Goal: Find contact information: Find contact information

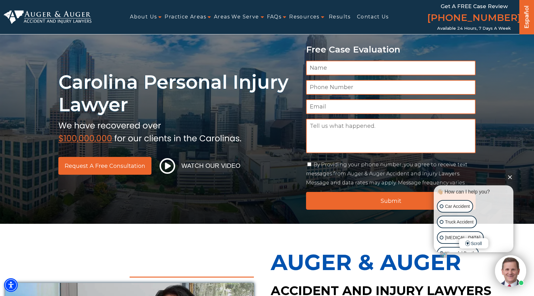
click at [511, 177] on button "Close Intaker Chat Widget" at bounding box center [509, 176] width 9 height 9
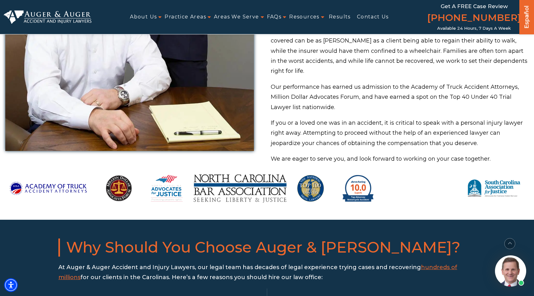
scroll to position [428, 0]
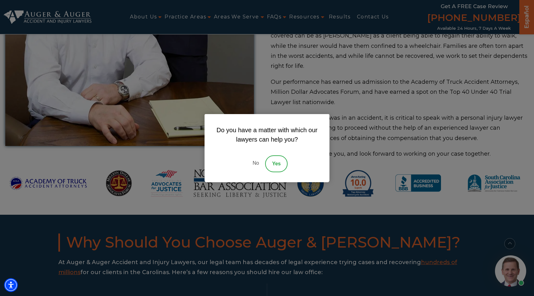
drag, startPoint x: 253, startPoint y: 163, endPoint x: 259, endPoint y: 162, distance: 6.1
click at [259, 162] on link "No" at bounding box center [255, 163] width 19 height 17
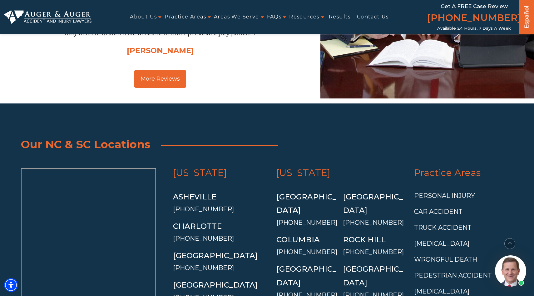
scroll to position [2180, 0]
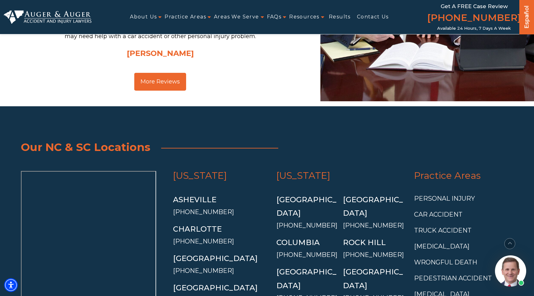
click at [199, 169] on link "[US_STATE]" at bounding box center [200, 175] width 54 height 12
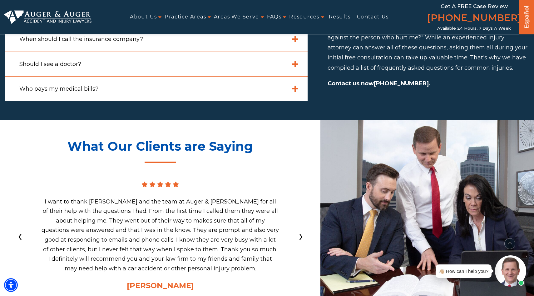
scroll to position [2305, 0]
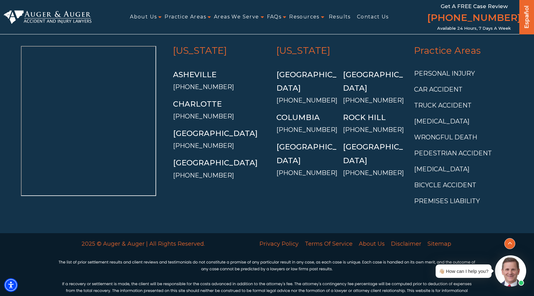
click at [511, 243] on button "scroll to up" at bounding box center [509, 243] width 11 height 11
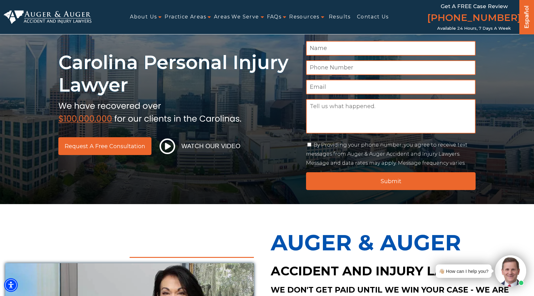
scroll to position [20, 0]
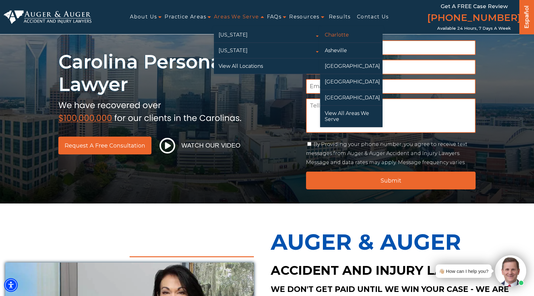
click at [333, 37] on link "Charlotte" at bounding box center [351, 34] width 62 height 15
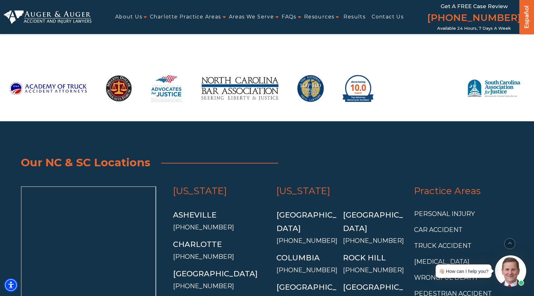
scroll to position [4932, 0]
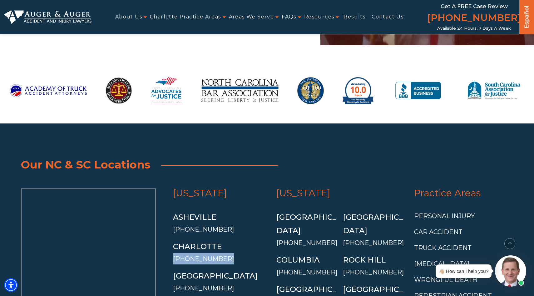
drag, startPoint x: 222, startPoint y: 139, endPoint x: 171, endPoint y: 140, distance: 50.6
click at [171, 188] on div "North Carolina Asheville (828) 537-8692 Charlotte (704) 368-3971 Greensboro (33…" at bounding box center [220, 270] width 103 height 165
copy link "[PHONE_NUMBER]"
